Goal: Information Seeking & Learning: Learn about a topic

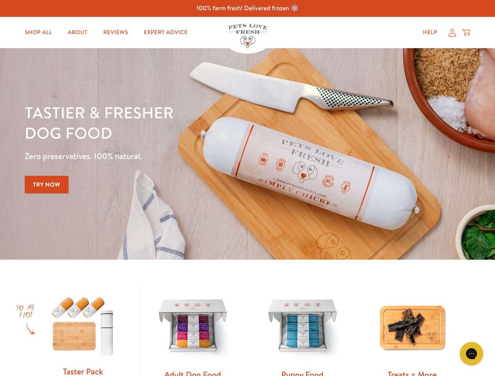
click at [247, 188] on div "Tastier & fresher dog food Zero preservatives. 100% natural. Try Now" at bounding box center [173, 153] width 297 height 103
click at [472, 354] on icon "Gorgias live chat" at bounding box center [471, 353] width 7 height 7
